Goal: Find specific fact: Find specific fact

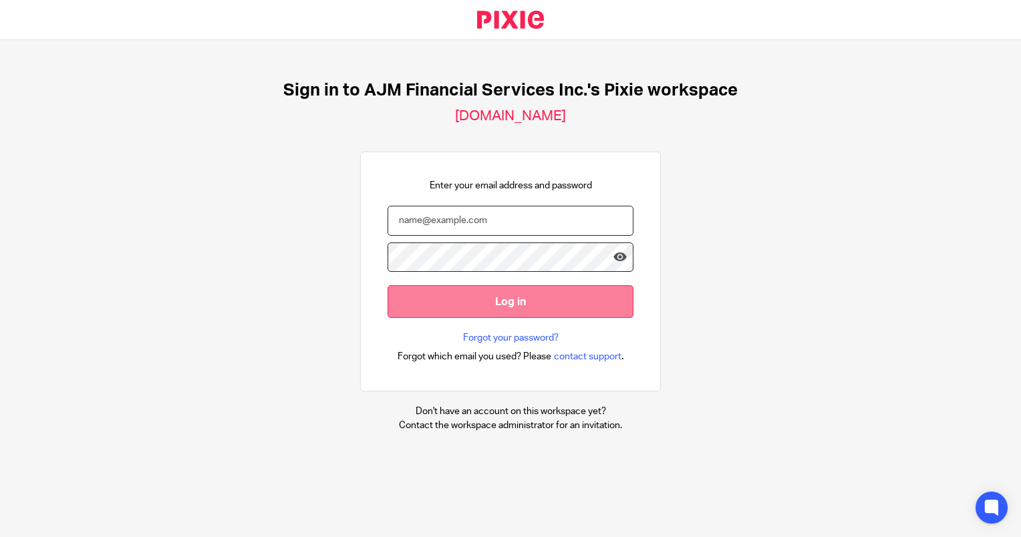
type input "[EMAIL_ADDRESS][DOMAIN_NAME]"
click at [537, 316] on input "Log in" at bounding box center [511, 301] width 246 height 33
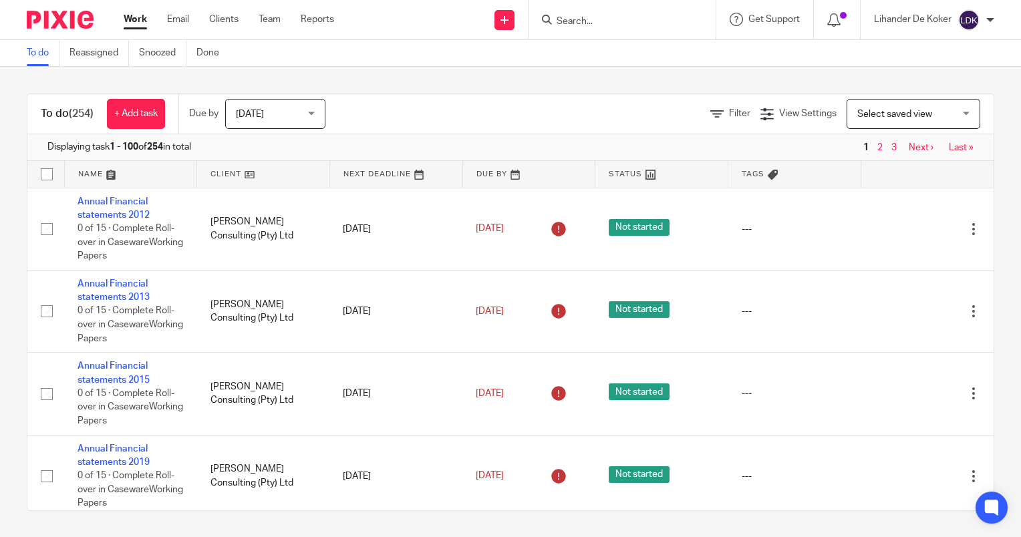
click at [552, 21] on div at bounding box center [620, 19] width 156 height 17
drag, startPoint x: 552, startPoint y: 21, endPoint x: 570, endPoint y: 17, distance: 18.4
click at [570, 17] on input "Search" at bounding box center [616, 22] width 120 height 12
click at [571, 19] on input "Search" at bounding box center [616, 22] width 120 height 12
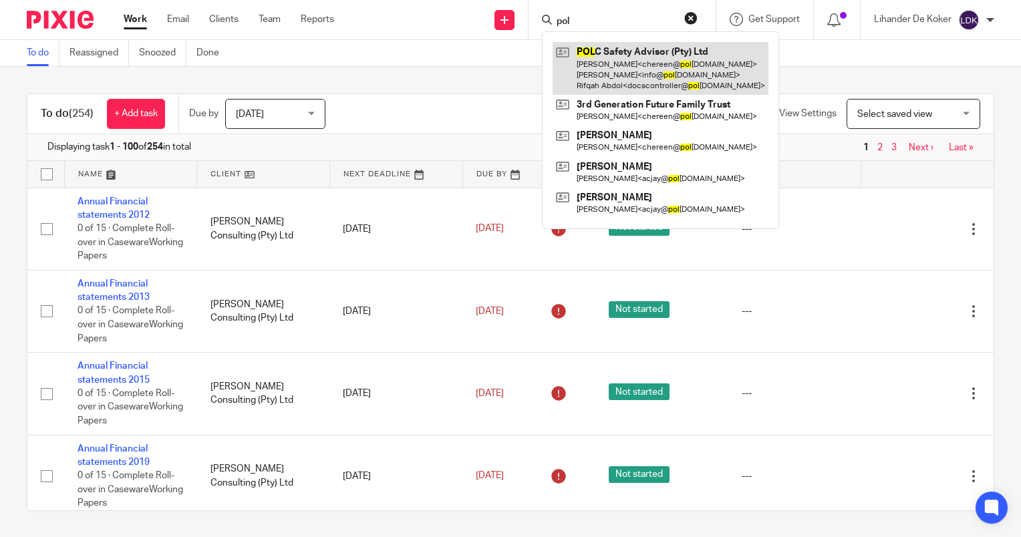
type input "pol"
click at [612, 70] on link at bounding box center [661, 68] width 216 height 53
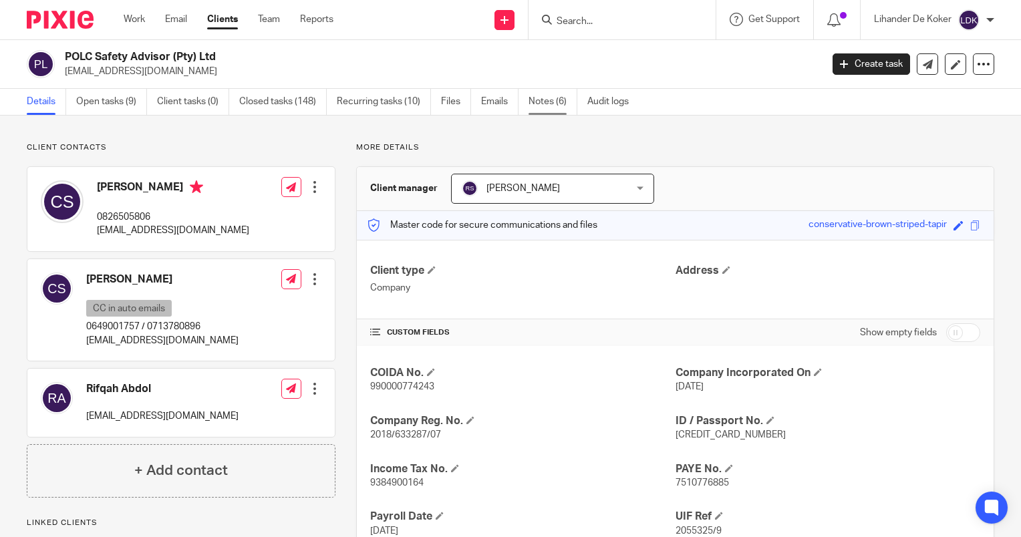
click at [540, 104] on link "Notes (6)" at bounding box center [553, 102] width 49 height 26
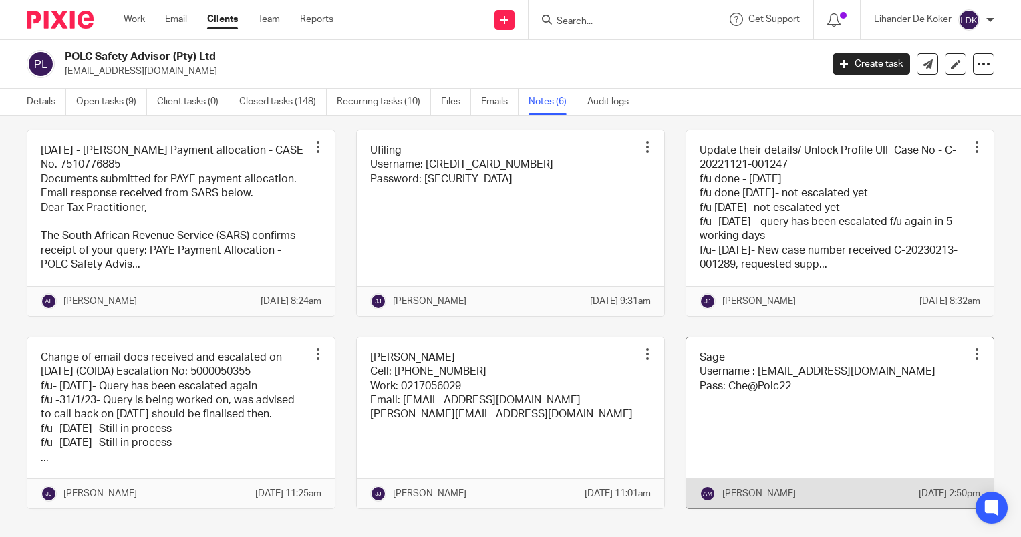
scroll to position [110, 0]
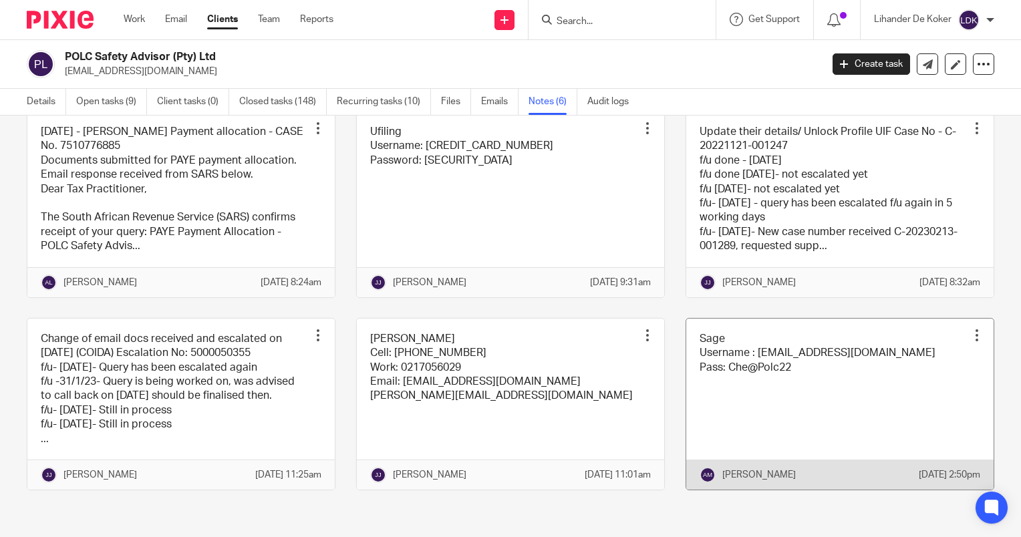
click at [749, 361] on link at bounding box center [841, 405] width 308 height 172
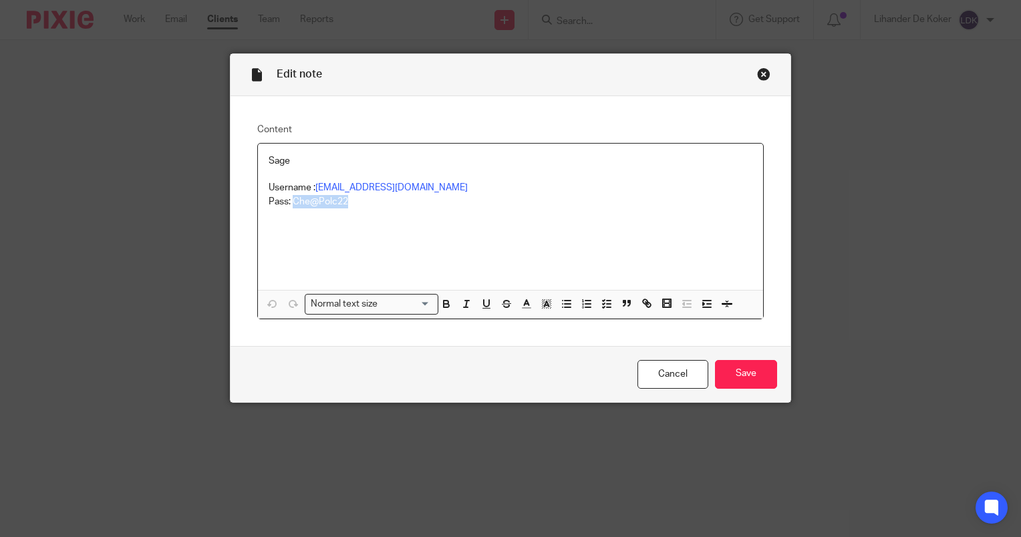
drag, startPoint x: 345, startPoint y: 205, endPoint x: 288, endPoint y: 219, distance: 58.5
click at [288, 219] on div "Sage Username : chereen@polcsafety.co.za Pass: Che@Polc22" at bounding box center [510, 217] width 505 height 146
copy p "Che@Polc22"
